Goal: Task Accomplishment & Management: Manage account settings

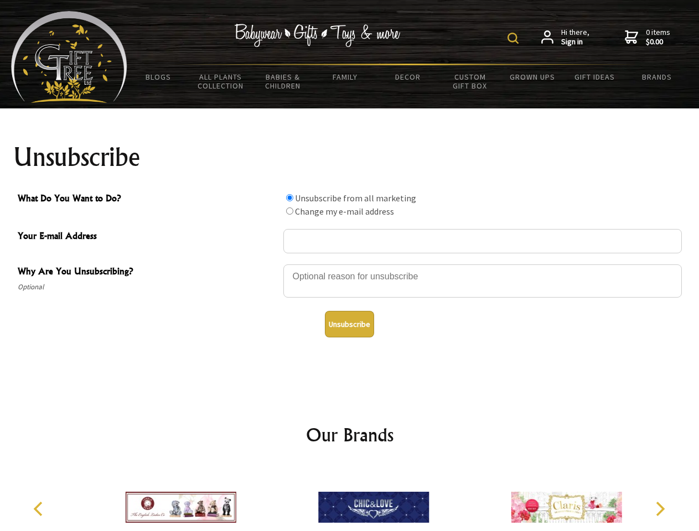
click at [515, 38] on img at bounding box center [512, 38] width 11 height 11
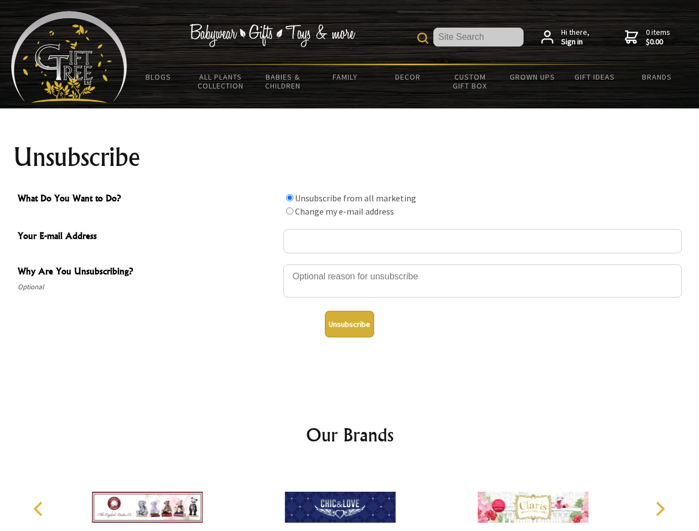
click at [350, 264] on div at bounding box center [482, 282] width 398 height 39
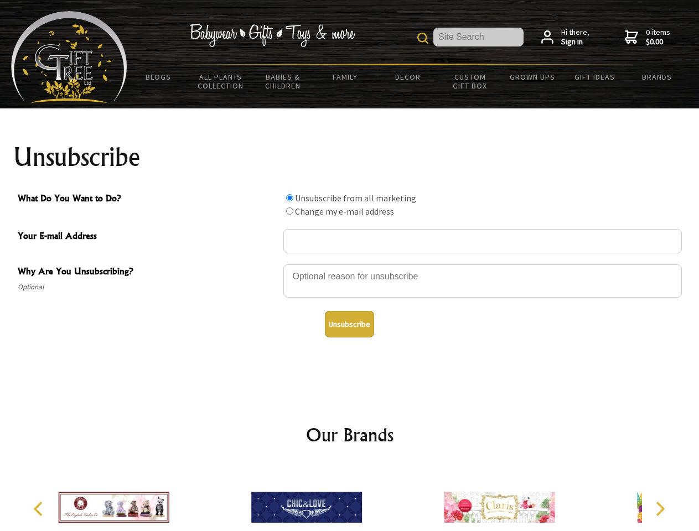
click at [289, 198] on input "What Do You Want to Do?" at bounding box center [289, 197] width 7 height 7
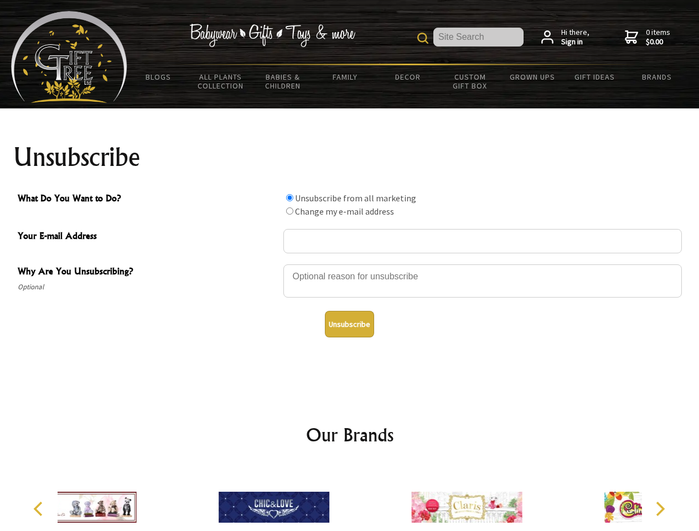
click at [289, 211] on input "What Do You Want to Do?" at bounding box center [289, 211] width 7 height 7
radio input "true"
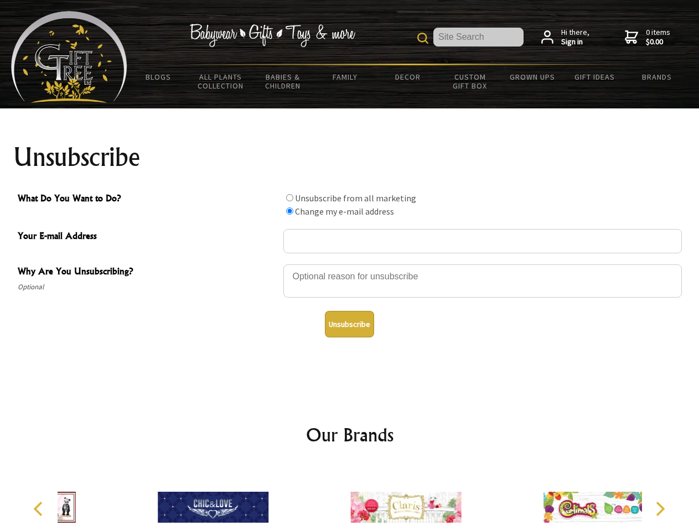
click at [349, 324] on button "Unsubscribe" at bounding box center [349, 324] width 49 height 27
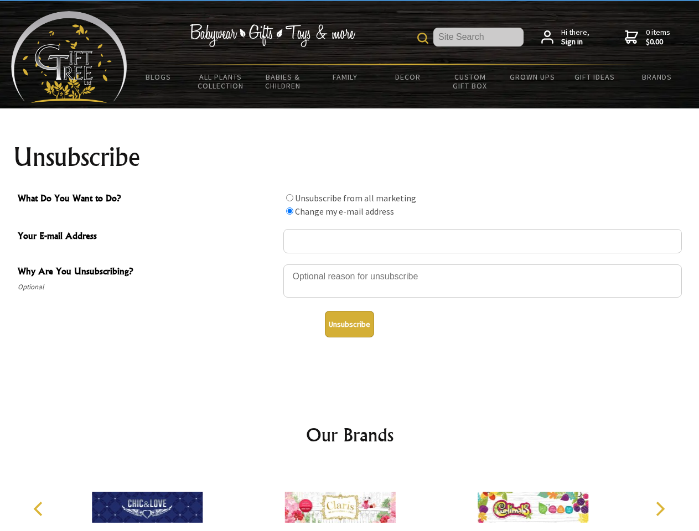
click at [350, 499] on img at bounding box center [340, 507] width 111 height 83
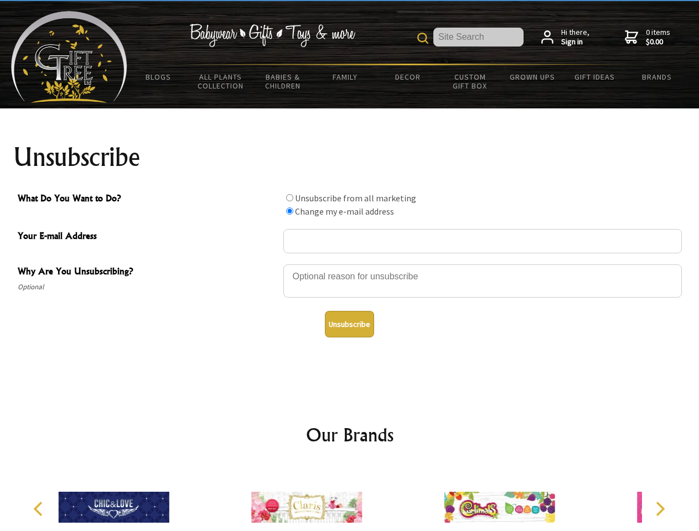
click at [40, 509] on icon "Previous" at bounding box center [39, 509] width 14 height 14
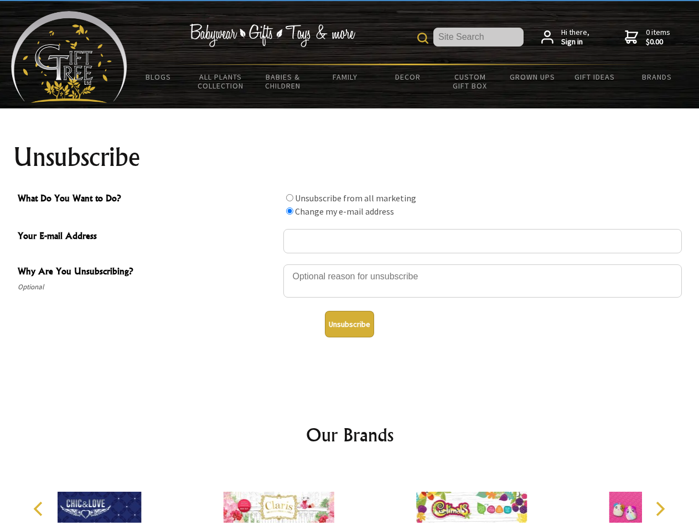
click at [660, 509] on icon "Next" at bounding box center [659, 509] width 14 height 14
